Goal: Task Accomplishment & Management: Use online tool/utility

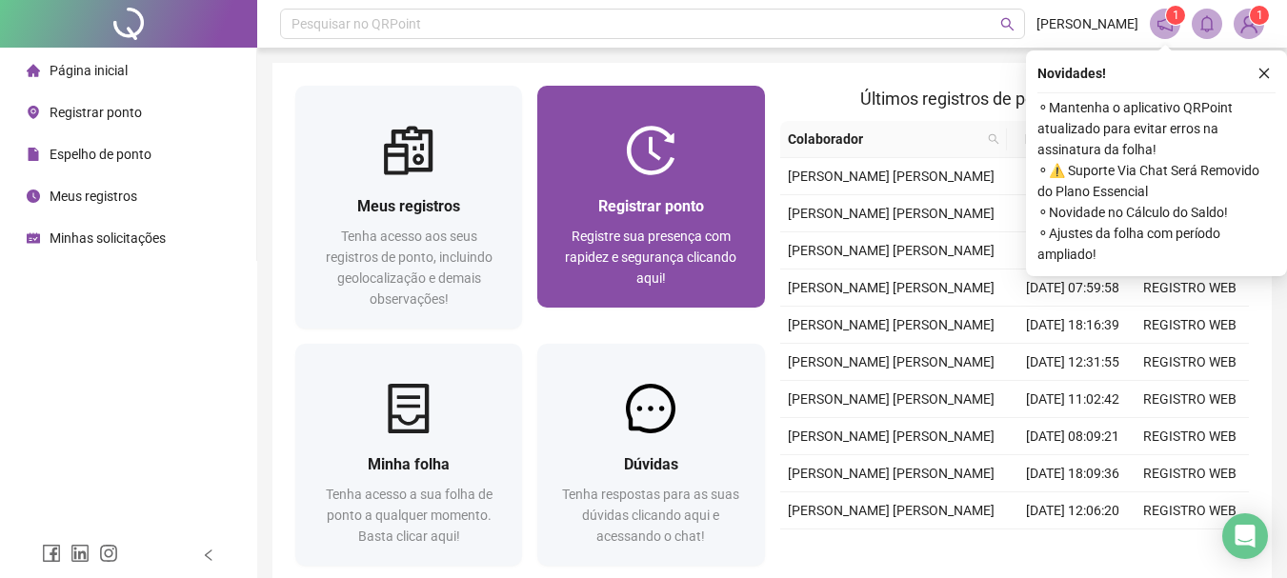
click at [643, 183] on div "Registrar ponto Registre sua presença com rapidez e segurança clicando aqui!" at bounding box center [650, 241] width 227 height 132
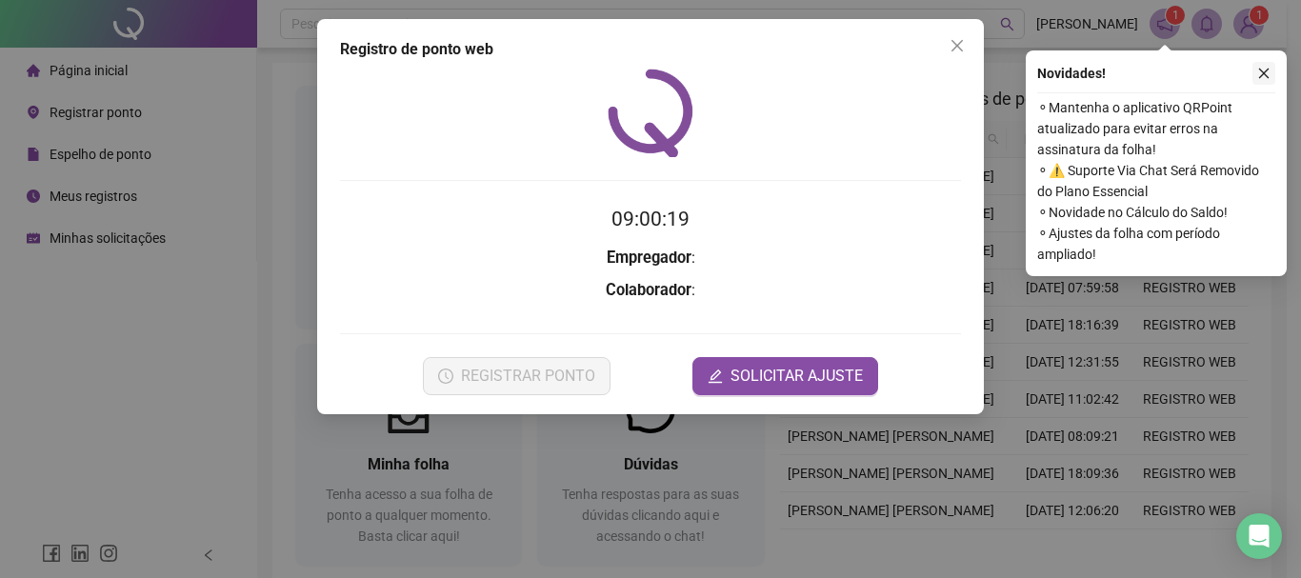
click at [1264, 73] on icon "close" at bounding box center [1264, 74] width 10 height 10
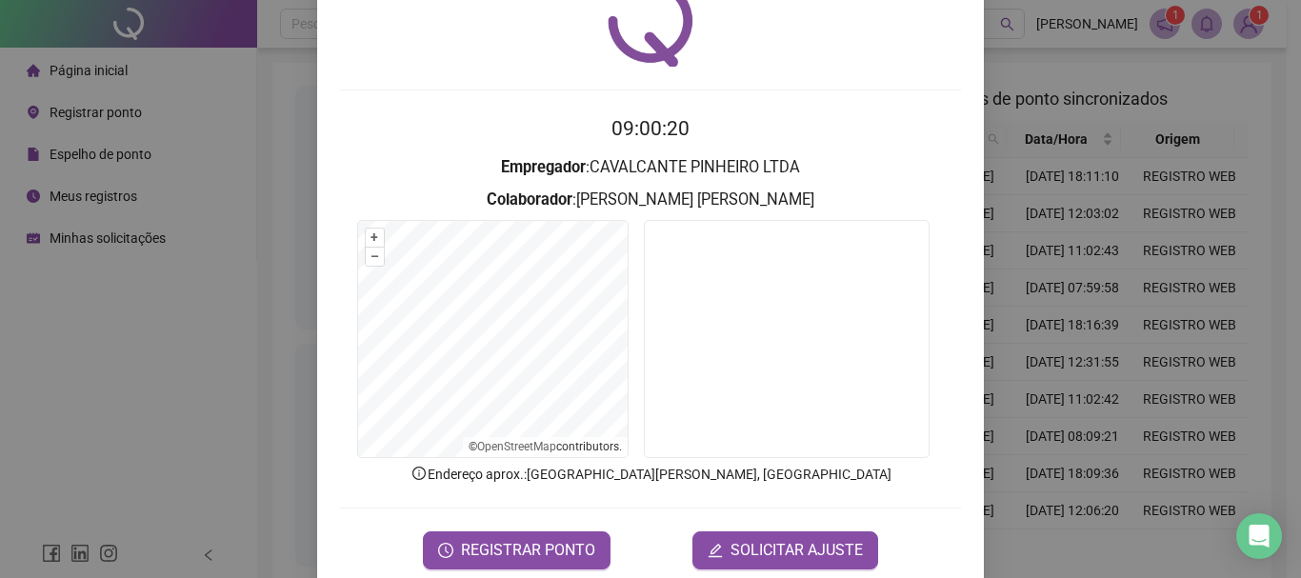
scroll to position [95, 0]
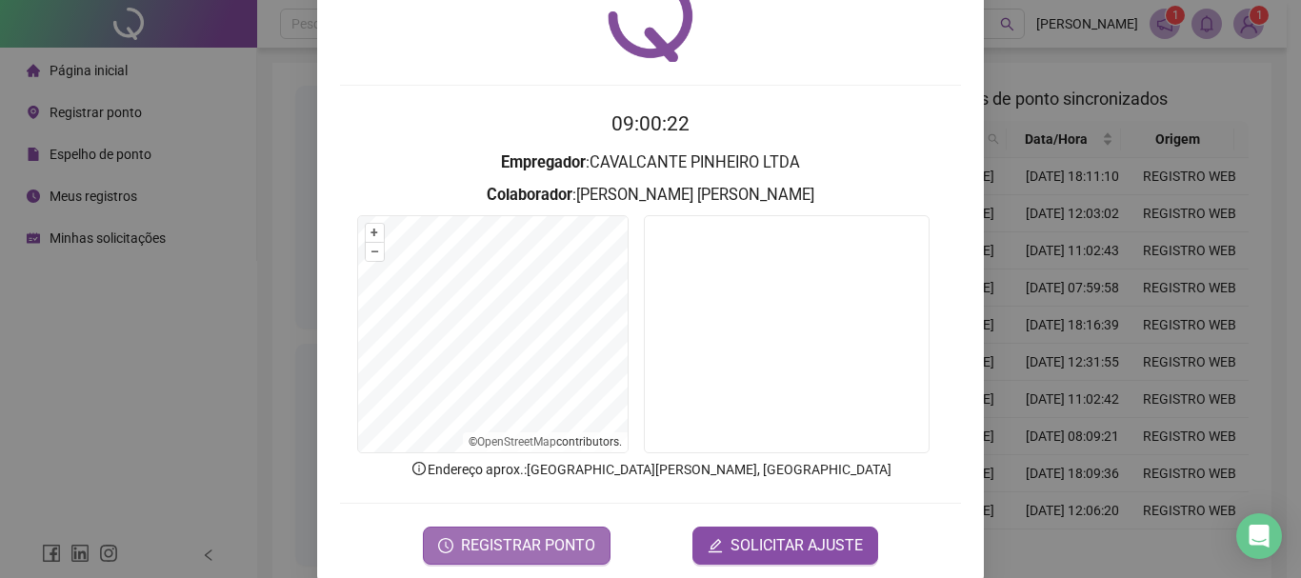
click at [527, 543] on span "REGISTRAR PONTO" at bounding box center [528, 545] width 134 height 23
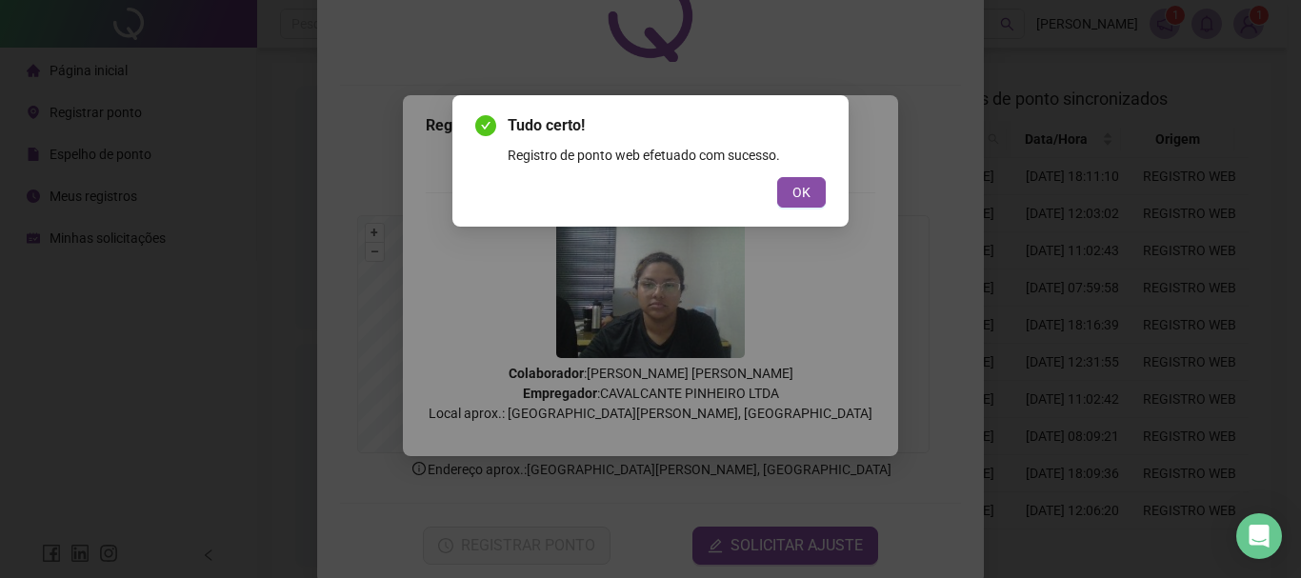
click at [836, 204] on div "Tudo certo! Registro de ponto web efetuado com sucesso. OK" at bounding box center [650, 160] width 396 height 131
click at [817, 194] on button "OK" at bounding box center [801, 192] width 49 height 30
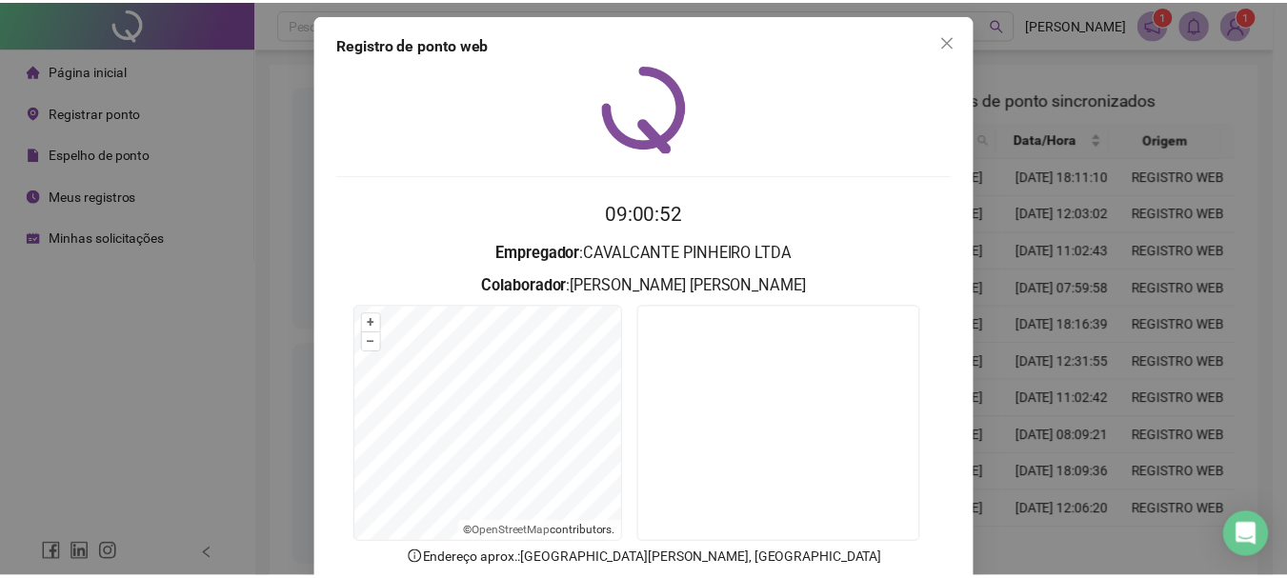
scroll to position [0, 0]
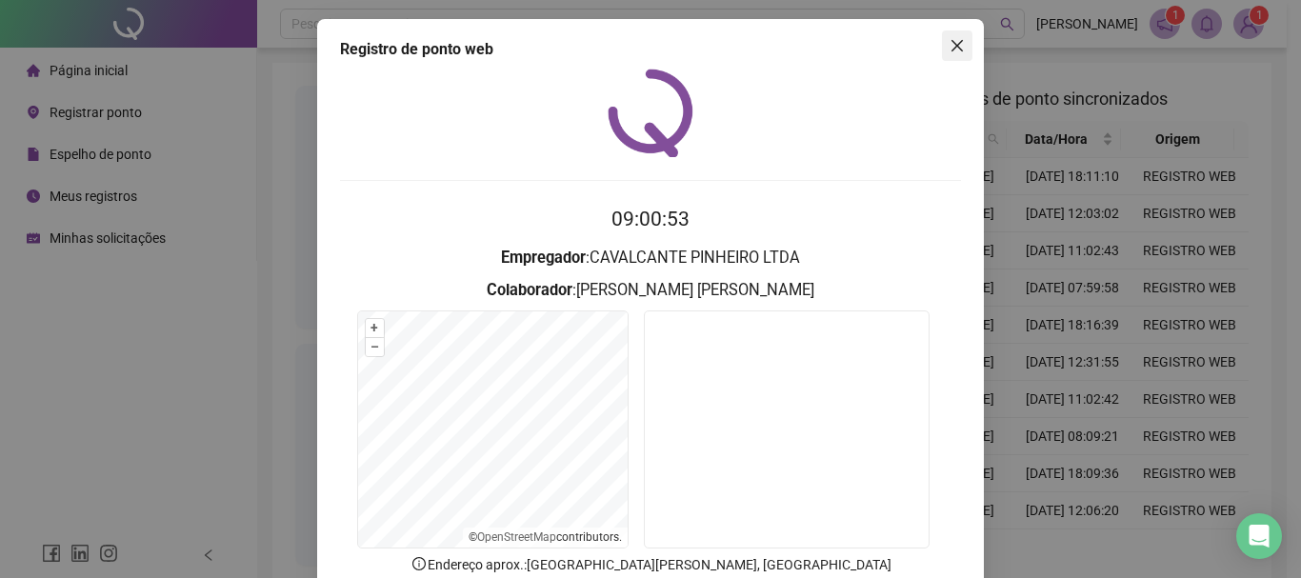
click at [951, 45] on icon "close" at bounding box center [956, 45] width 11 height 11
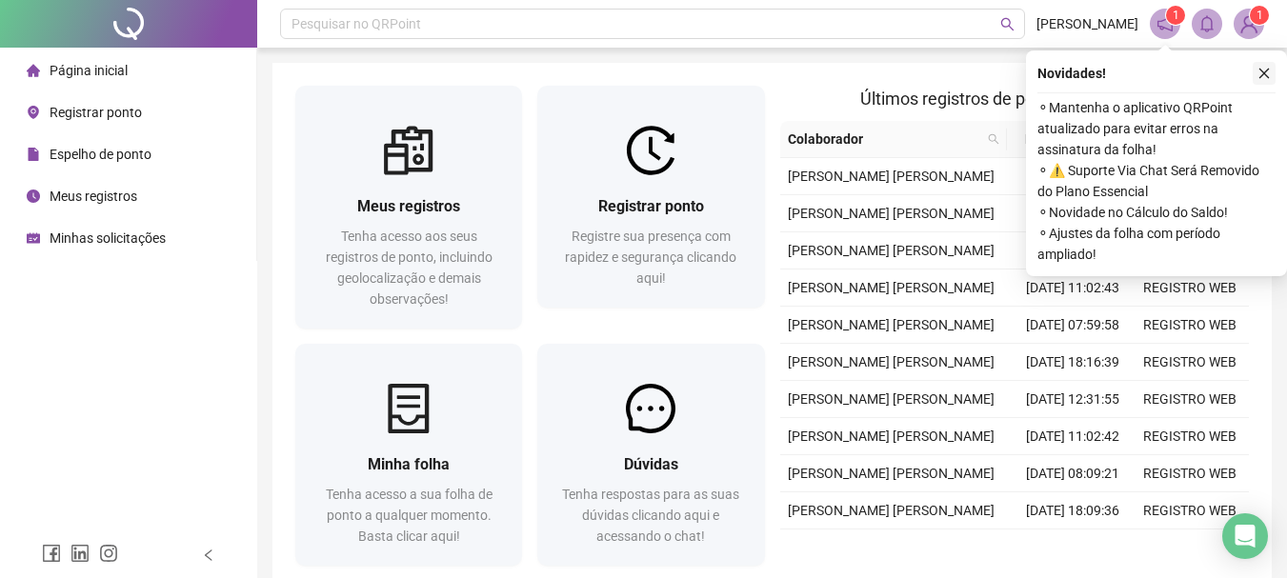
click at [1267, 66] on button "button" at bounding box center [1263, 73] width 23 height 23
